Goal: Task Accomplishment & Management: Manage account settings

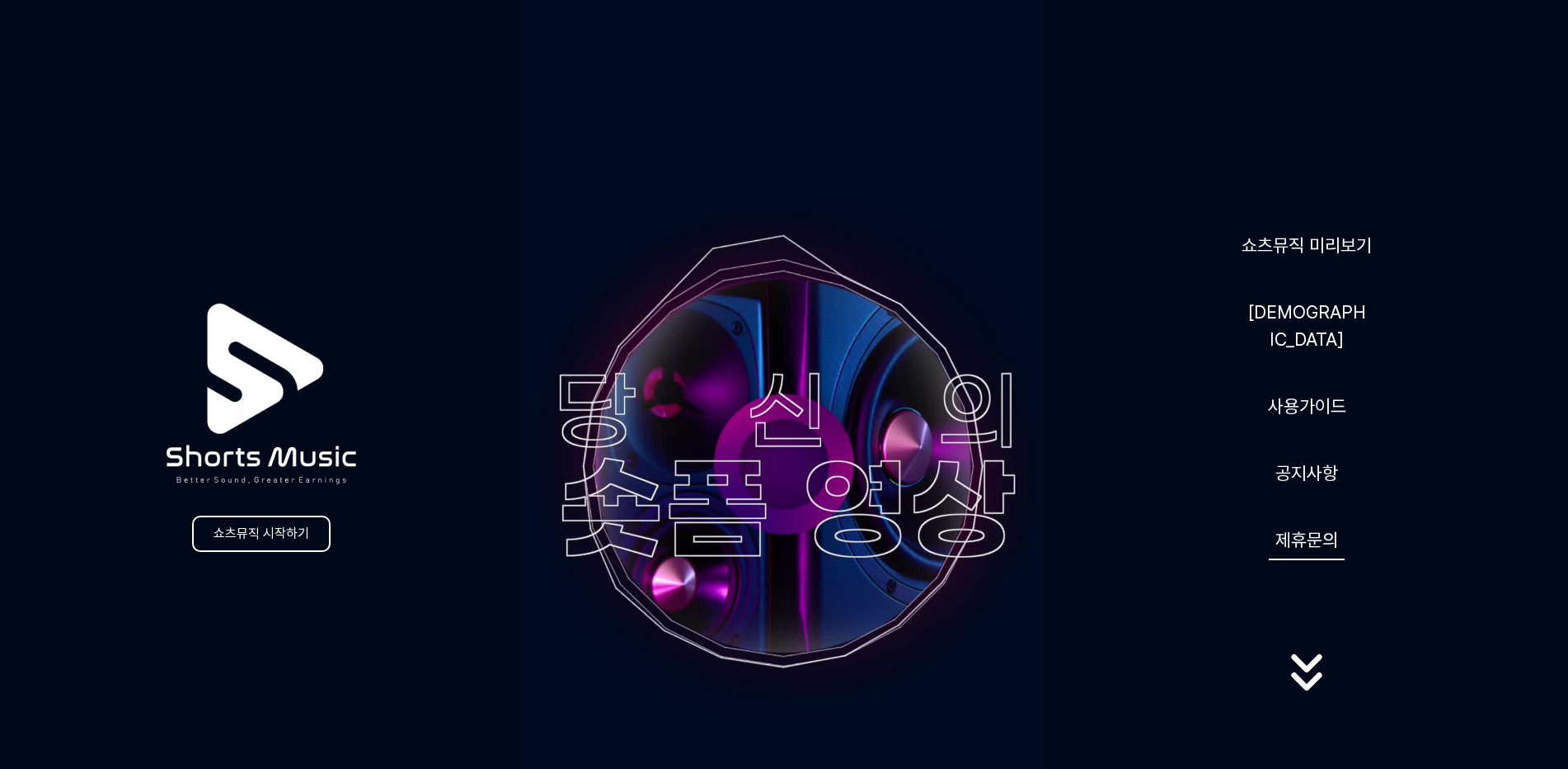
click at [1315, 529] on button "제휴문의" at bounding box center [1307, 539] width 76 height 41
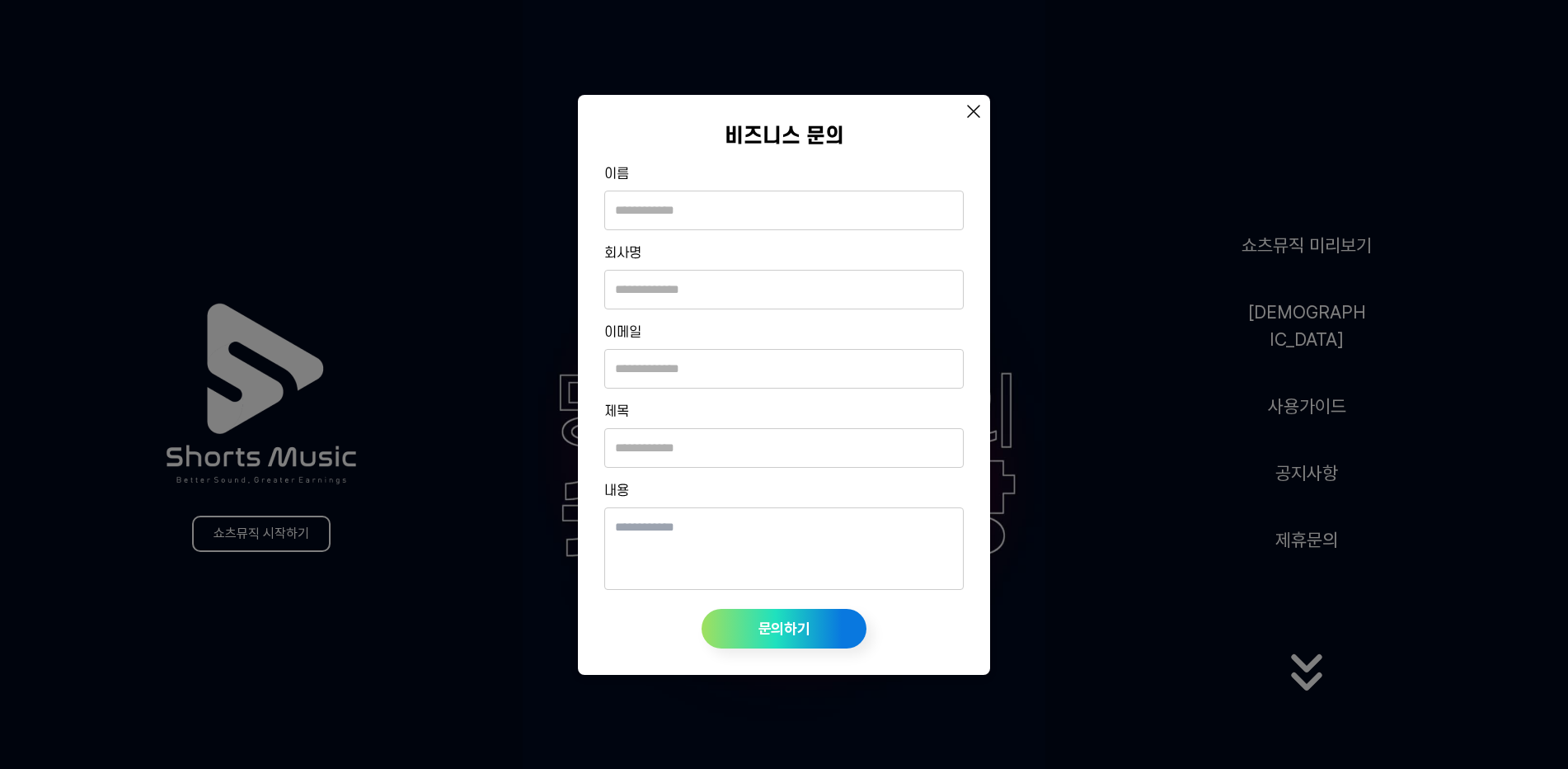
click at [969, 107] on icon at bounding box center [974, 111] width 12 height 12
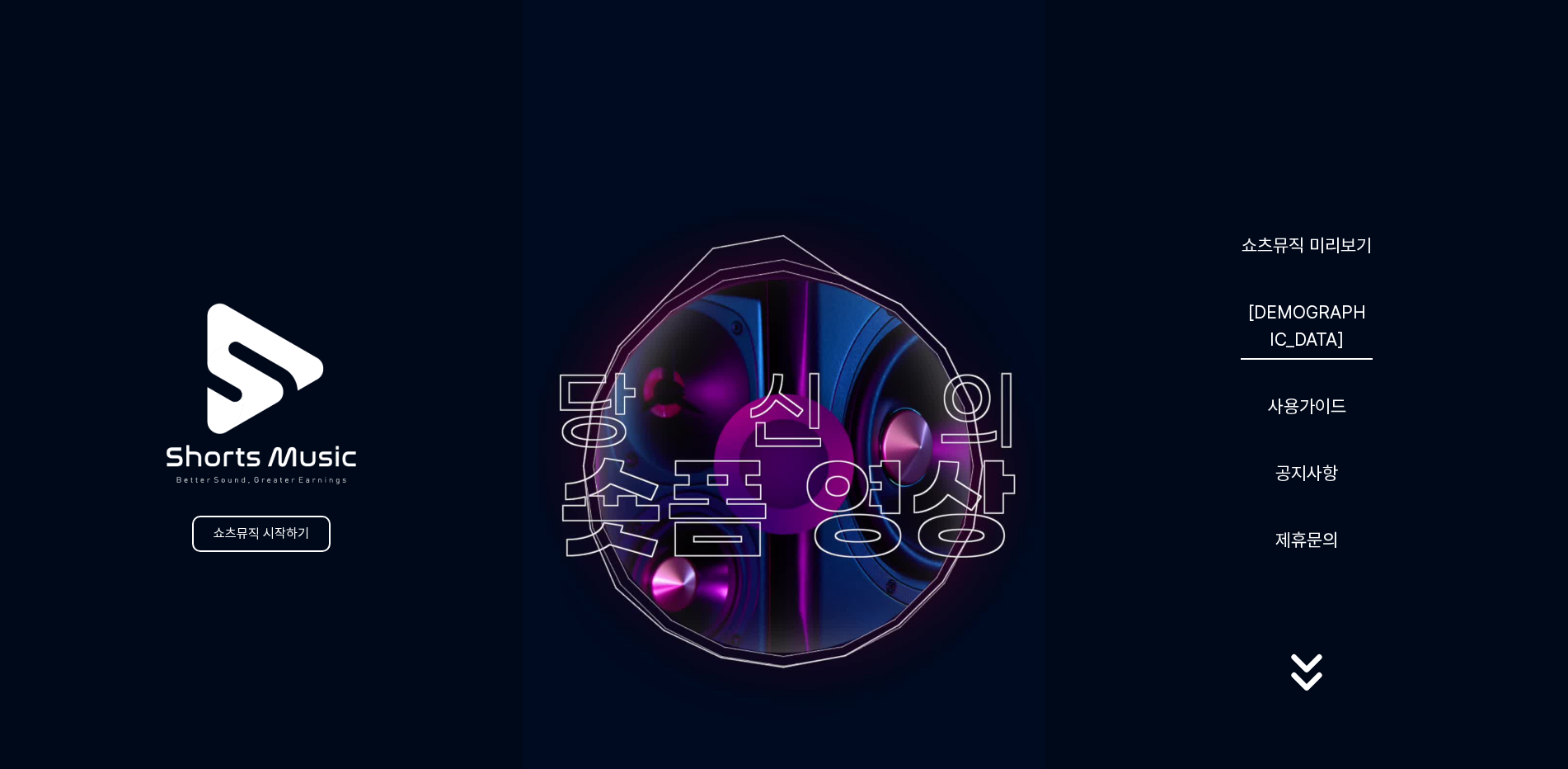
click at [1318, 329] on link "[DEMOGRAPHIC_DATA]" at bounding box center [1306, 326] width 132 height 67
click at [1314, 262] on link "쇼츠뮤직 미리보기" at bounding box center [1307, 245] width 143 height 41
